Goal: Download file/media

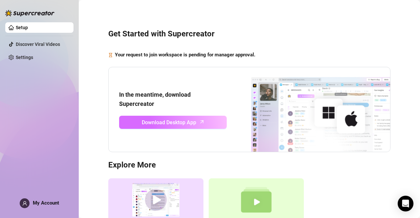
click at [198, 119] on link "Download Desktop App" at bounding box center [173, 122] width 108 height 13
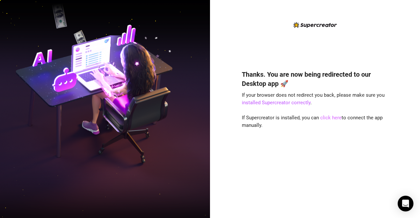
click at [330, 119] on link "click here" at bounding box center [330, 118] width 21 height 6
